Goal: Transaction & Acquisition: Purchase product/service

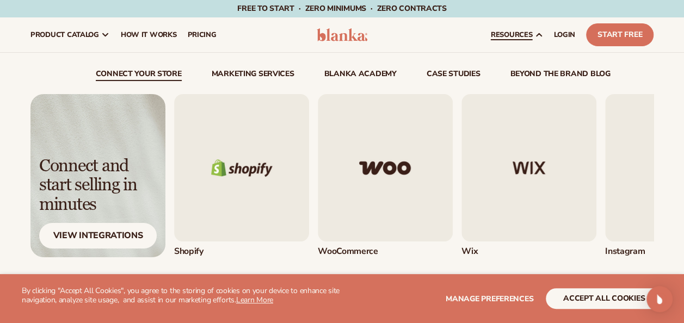
click at [522, 39] on span "resources" at bounding box center [511, 34] width 41 height 9
